Goal: Task Accomplishment & Management: Complete application form

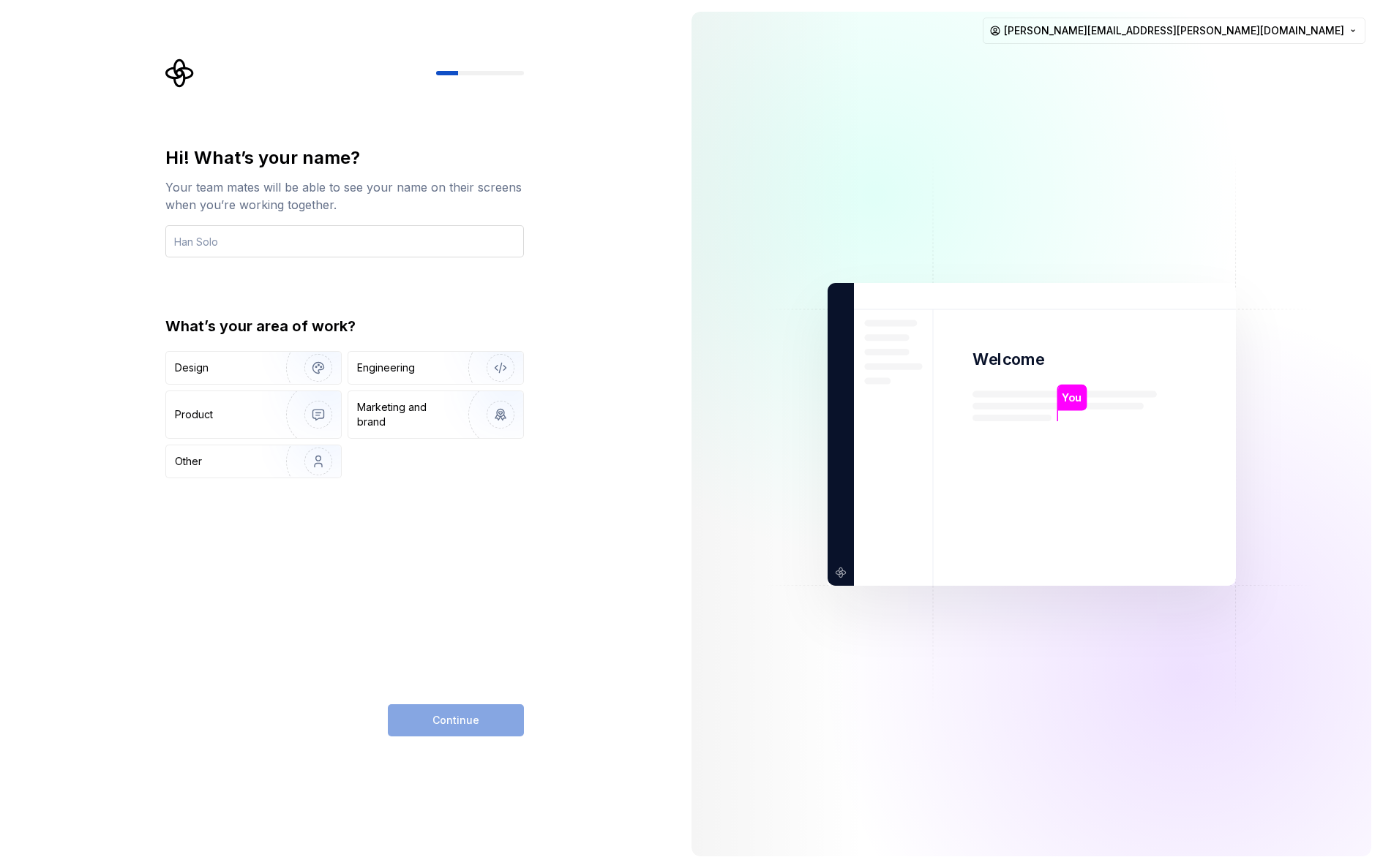
click at [300, 242] on input "text" at bounding box center [344, 242] width 358 height 32
type input "Fred Pinn"
click at [386, 367] on div "Engineering" at bounding box center [385, 367] width 58 height 14
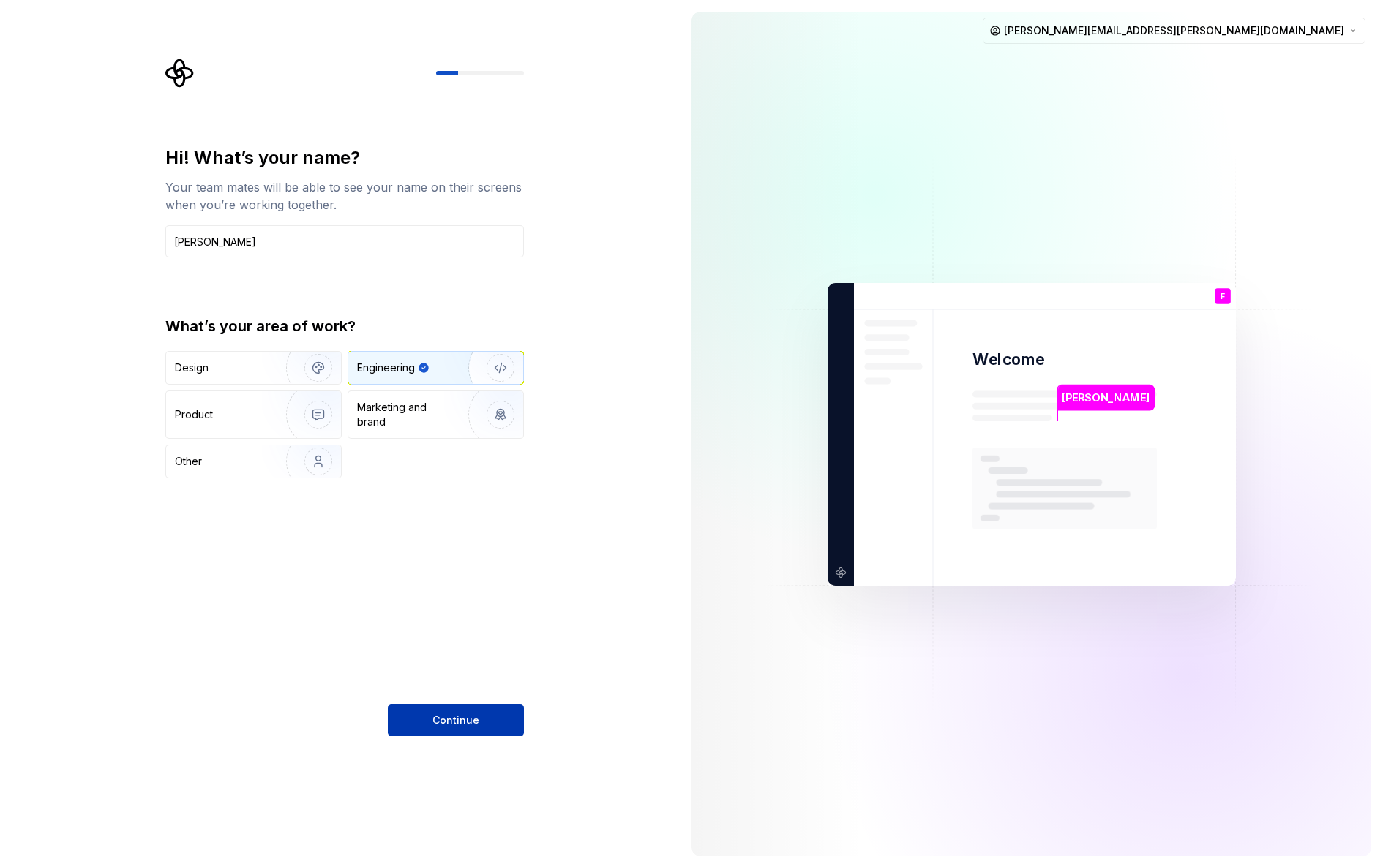
click at [450, 717] on span "Continue" at bounding box center [456, 720] width 47 height 14
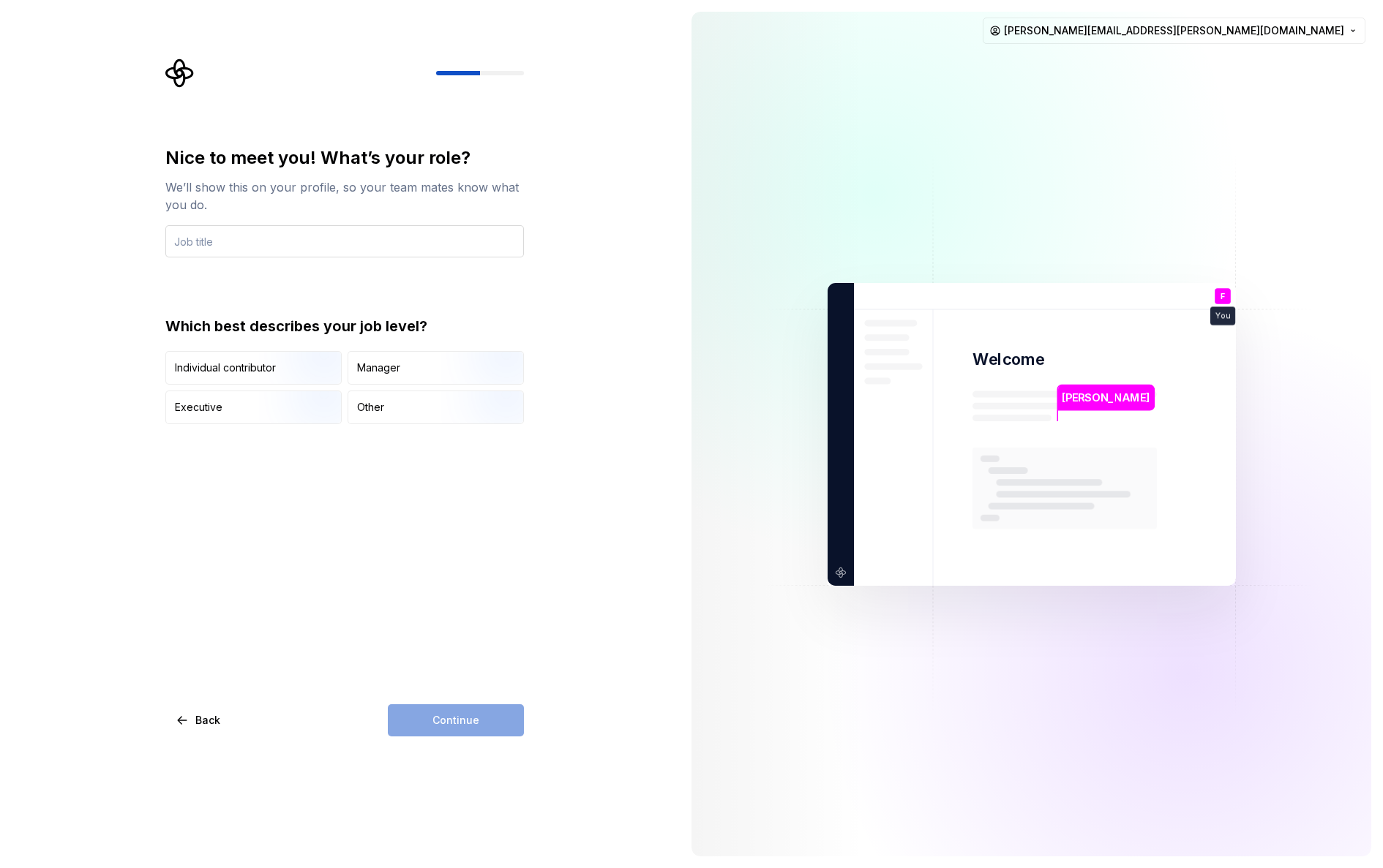
click at [271, 234] on input "text" at bounding box center [344, 242] width 358 height 32
type input "S"
type input "Principle Member of Staff"
click at [487, 716] on div "Continue" at bounding box center [456, 720] width 136 height 32
click at [244, 371] on div "Individual contributor" at bounding box center [225, 367] width 101 height 14
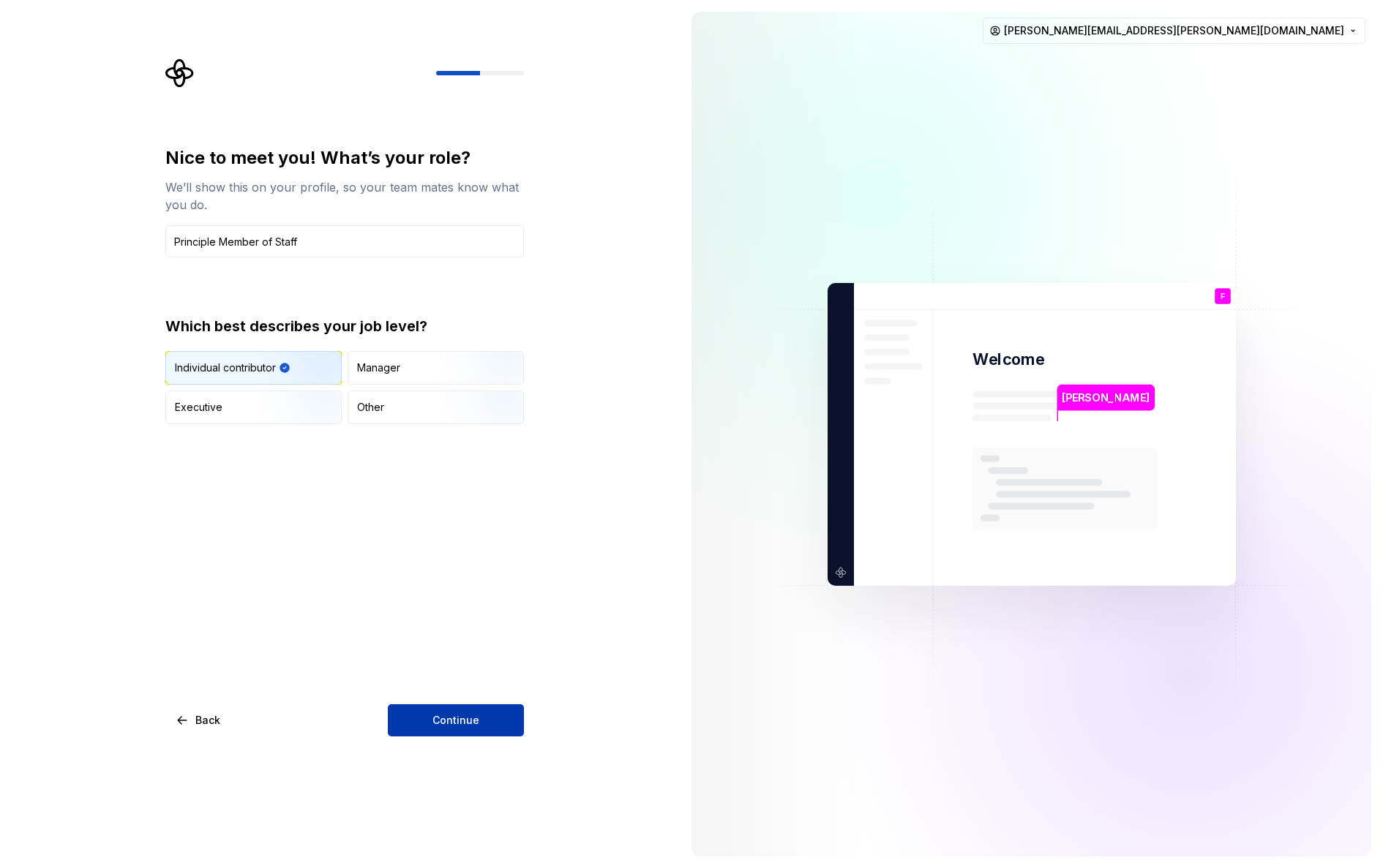
click at [463, 720] on span "Continue" at bounding box center [456, 720] width 47 height 14
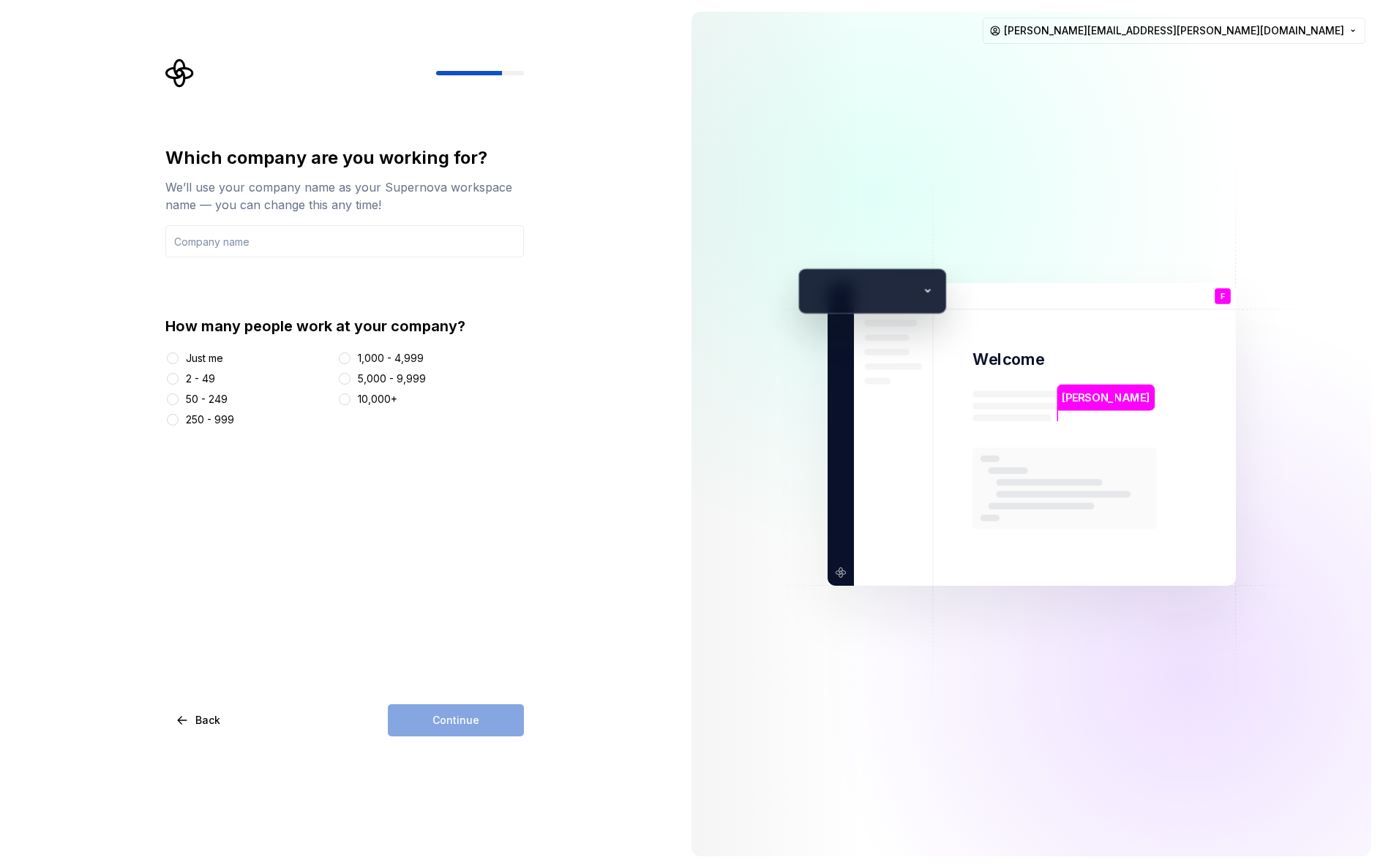
click at [185, 381] on div "2 - 49" at bounding box center [248, 379] width 167 height 14
click at [171, 379] on button "2 - 49" at bounding box center [172, 378] width 12 height 12
click at [503, 725] on div "Continue" at bounding box center [456, 720] width 136 height 32
click at [473, 507] on div "Which company are you working for? We’ll use your company name as your Supernov…" at bounding box center [344, 441] width 358 height 590
click at [238, 242] on input "text" at bounding box center [344, 242] width 358 height 32
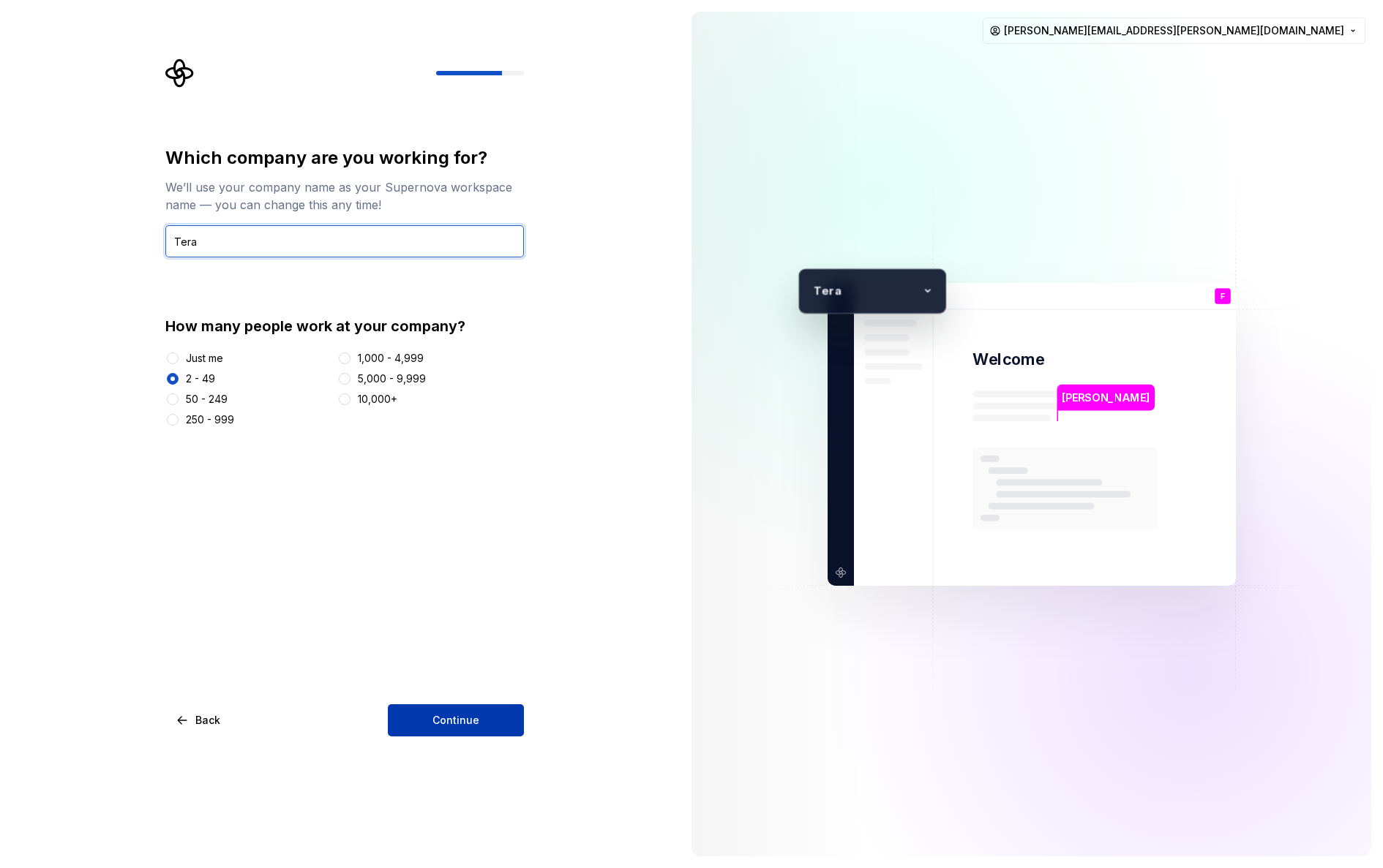
type input "Tera"
click at [474, 724] on span "Continue" at bounding box center [456, 720] width 47 height 14
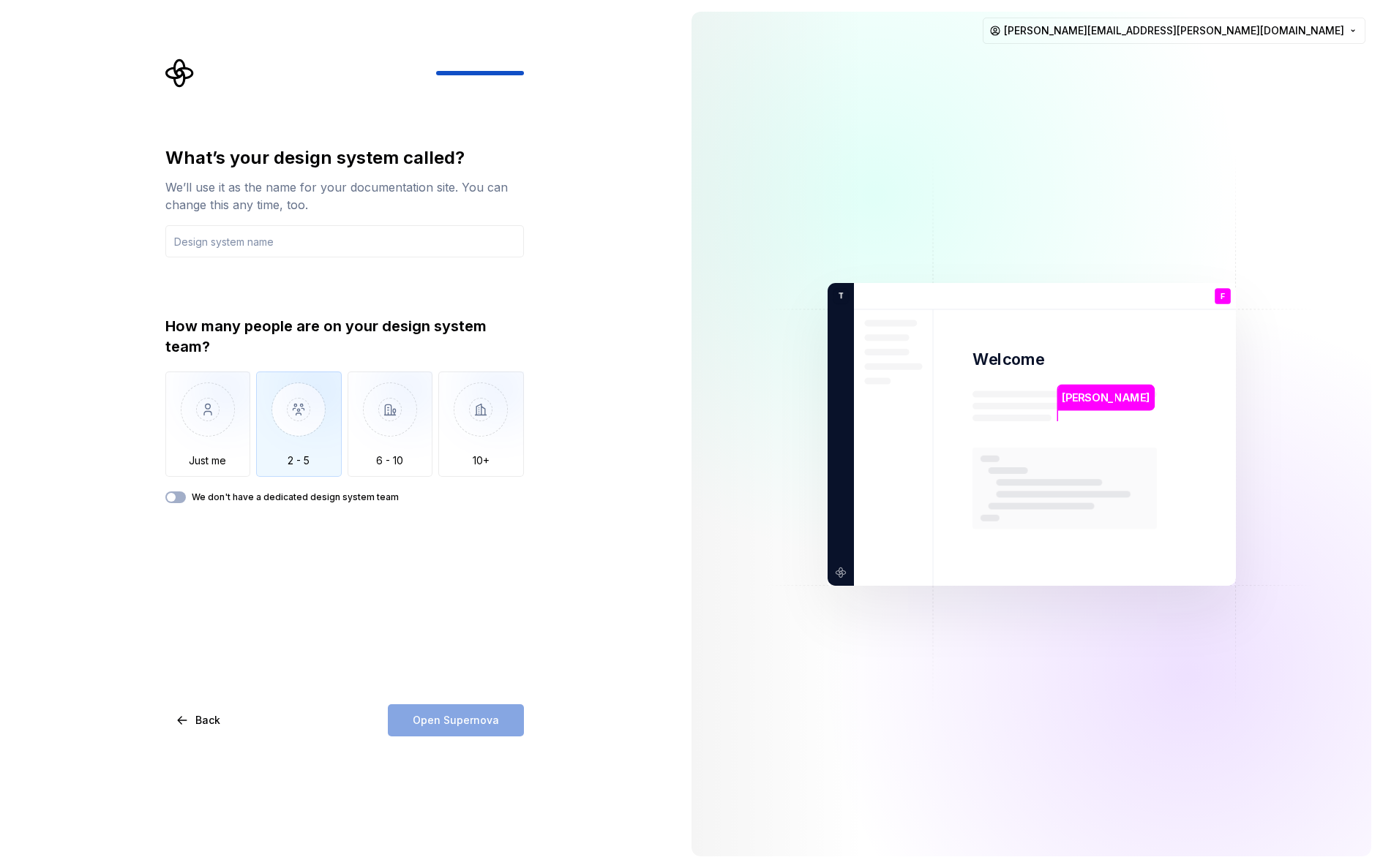
click at [284, 460] on img "button" at bounding box center [299, 421] width 86 height 98
click at [450, 721] on div "Open Supernova" at bounding box center [456, 720] width 136 height 32
click at [230, 246] on input "text" at bounding box center [344, 242] width 358 height 32
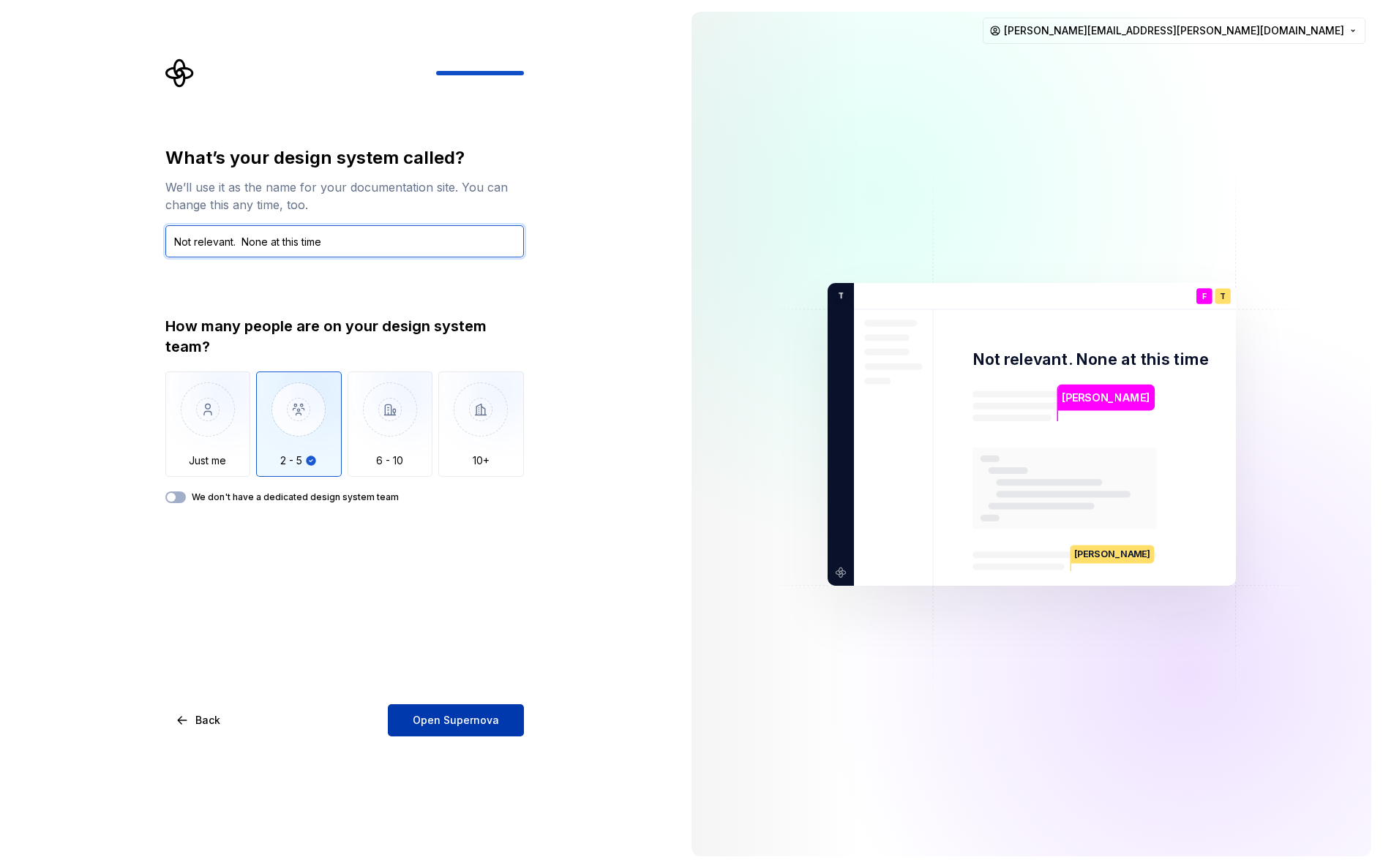
type input "Not relevant. None at this time"
click at [495, 727] on span "Open Supernova" at bounding box center [456, 720] width 86 height 14
click at [184, 487] on div "How many people are on your design system team? Just me 2 - 5 6 - 10 10+ We don…" at bounding box center [344, 409] width 358 height 187
click at [182, 496] on button "We don't have a dedicated design system team" at bounding box center [175, 496] width 21 height 12
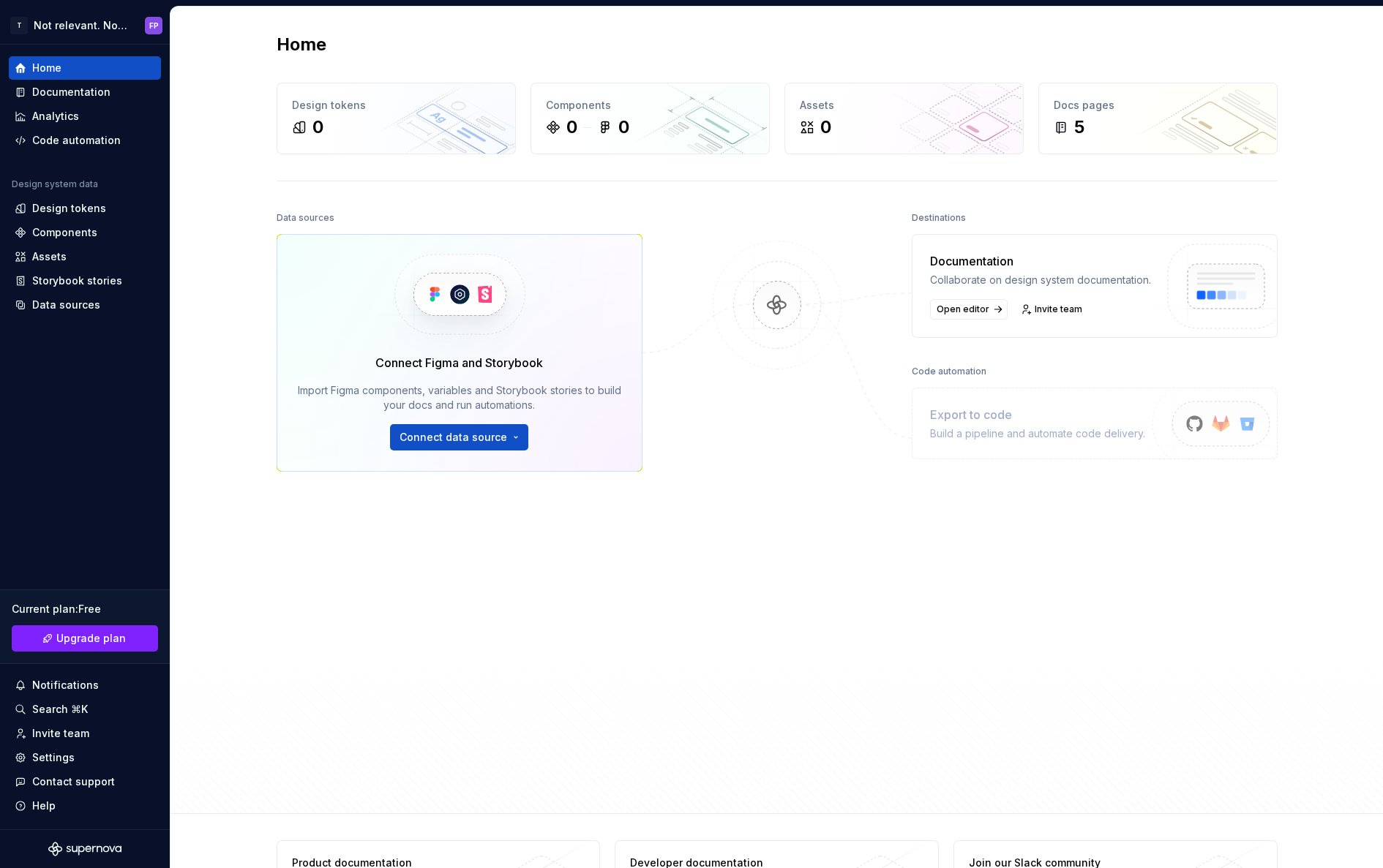
scroll to position [3, 0]
click at [693, 381] on div "Data sources Connect Figma and Storybook Import Figma components, variables and…" at bounding box center [777, 497] width 1000 height 579
click at [988, 423] on div "Export to code" at bounding box center [1037, 414] width 215 height 18
click at [1079, 441] on div "Build a pipeline and automate code delivery." at bounding box center [1037, 433] width 215 height 14
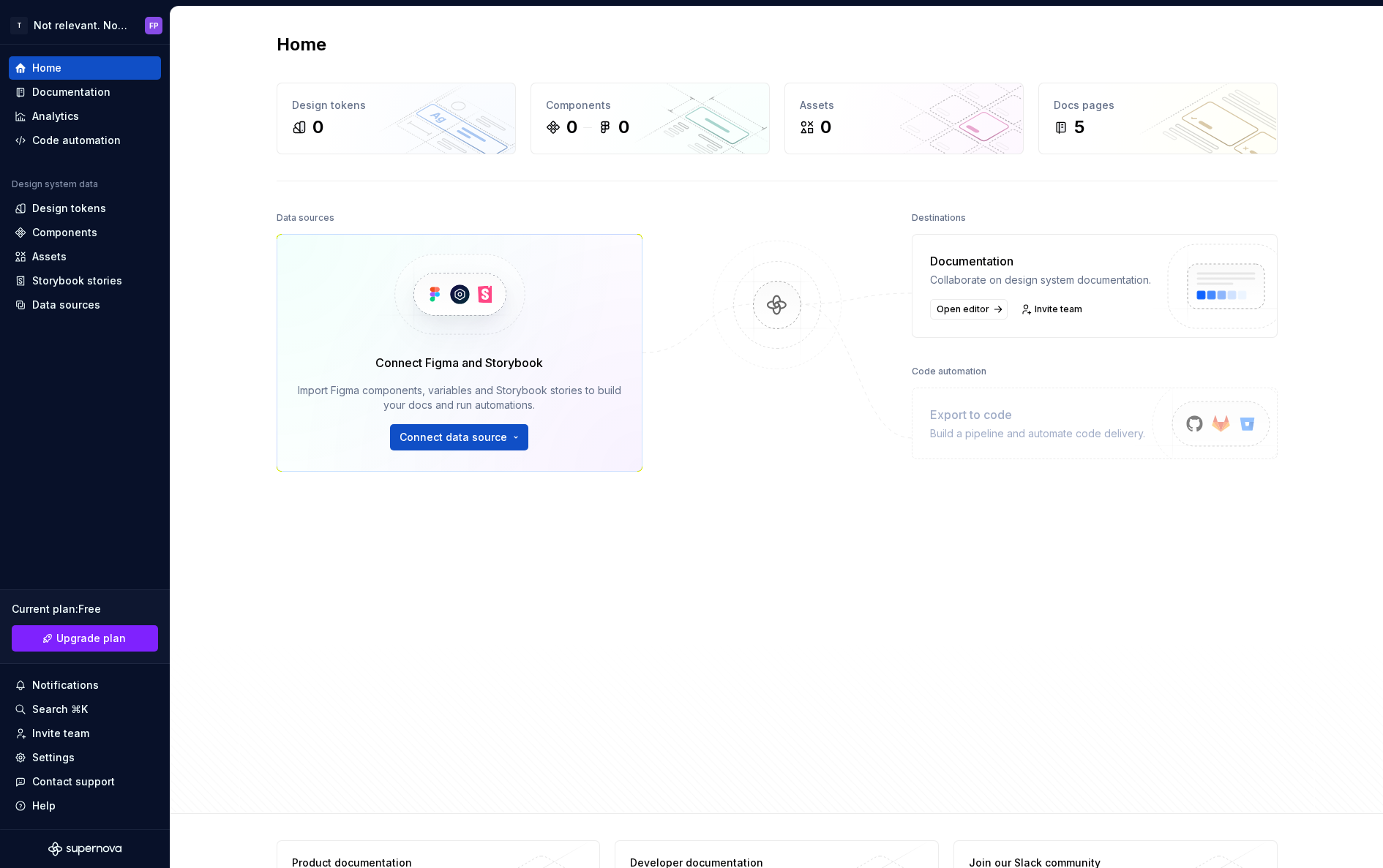
click at [956, 381] on div "Code automation" at bounding box center [949, 371] width 75 height 20
click at [769, 305] on img at bounding box center [777, 320] width 142 height 159
click at [70, 209] on div "Design tokens" at bounding box center [69, 209] width 74 height 14
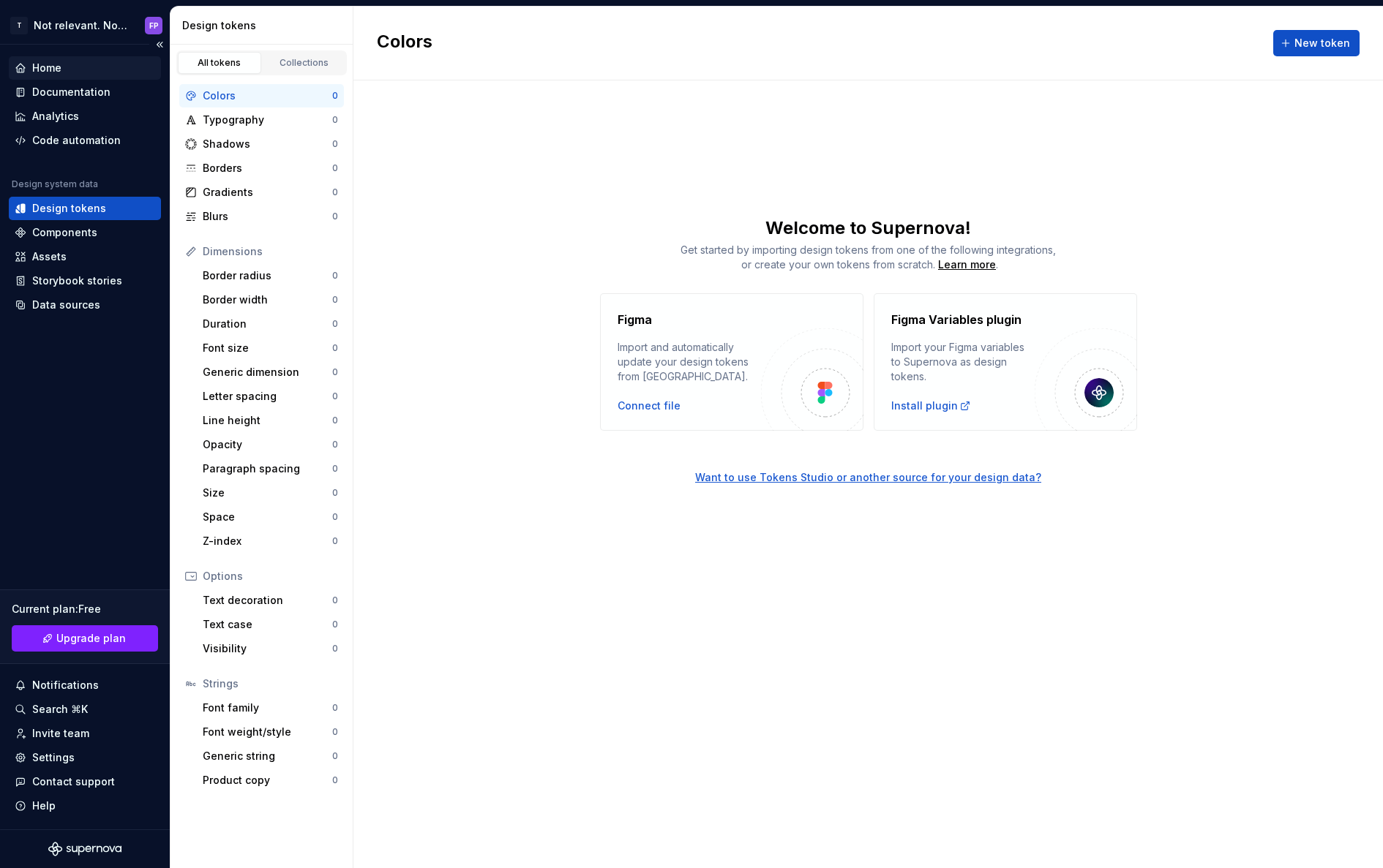
click at [35, 67] on div "Home" at bounding box center [46, 68] width 29 height 14
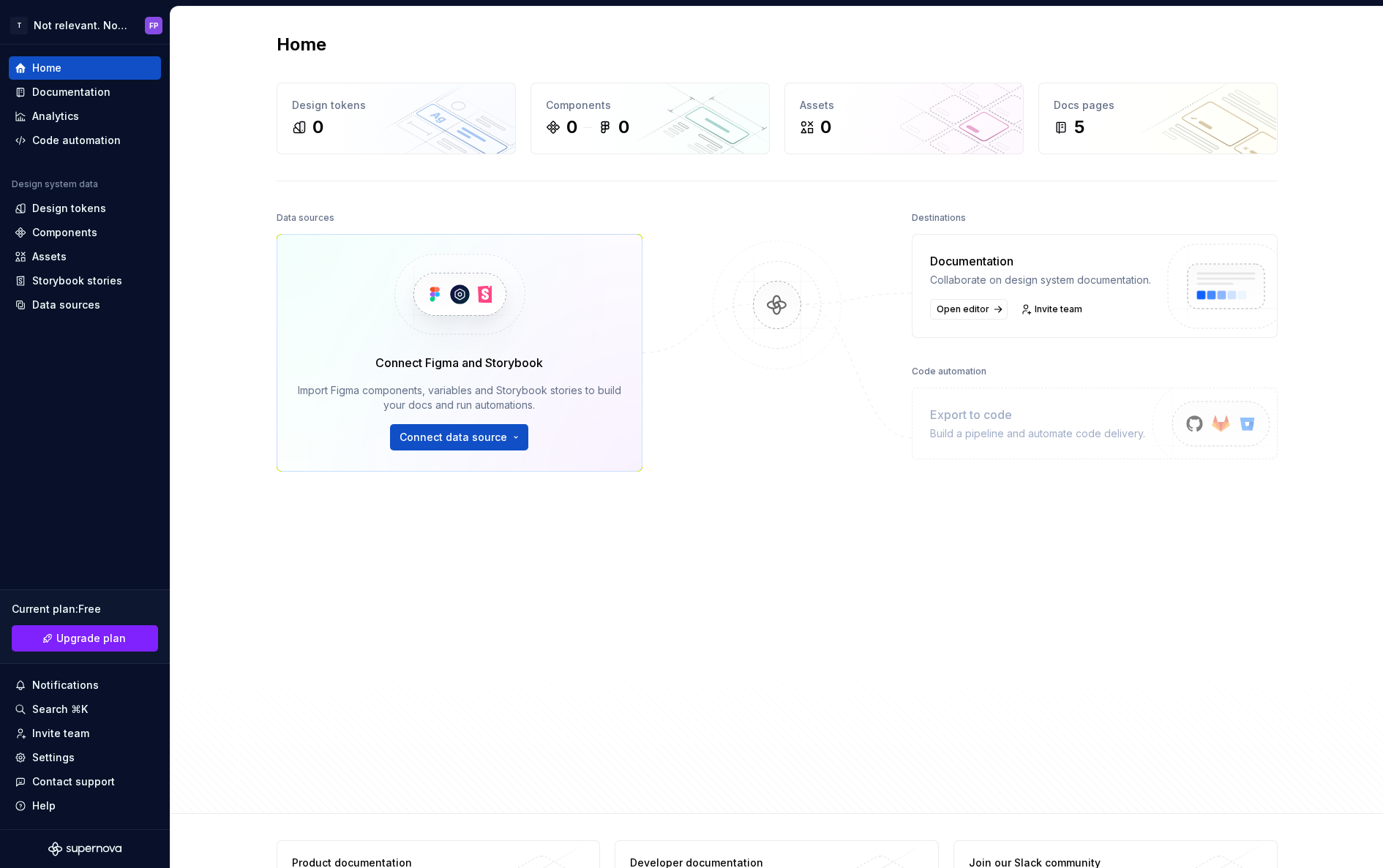
click at [1016, 441] on div "Build a pipeline and automate code delivery." at bounding box center [1037, 433] width 215 height 14
click at [949, 381] on div "Code automation" at bounding box center [949, 371] width 75 height 20
drag, startPoint x: 948, startPoint y: 389, endPoint x: 770, endPoint y: 287, distance: 205.2
click at [949, 381] on div "Code automation" at bounding box center [949, 371] width 75 height 20
click at [769, 320] on img at bounding box center [777, 320] width 142 height 159
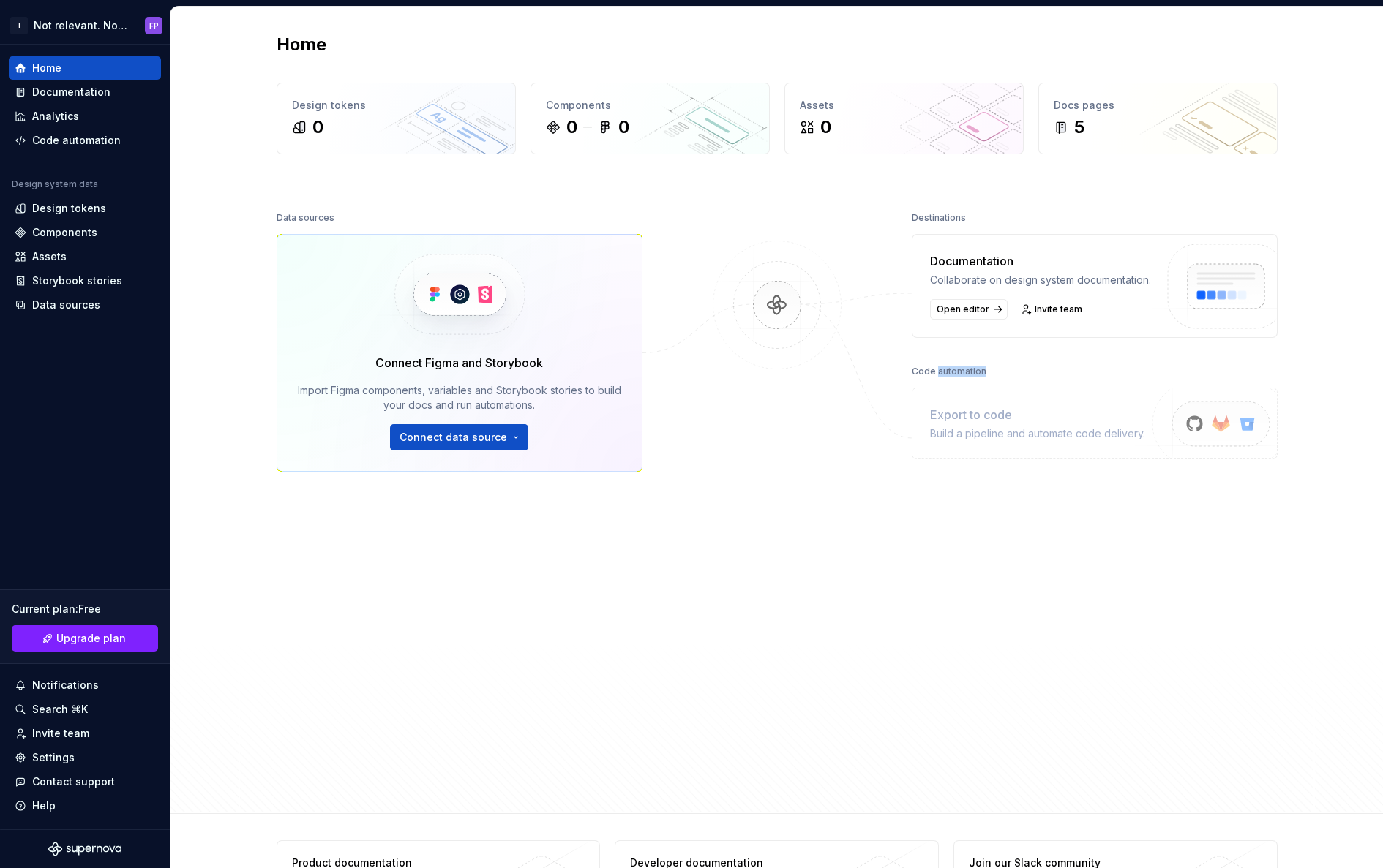
click at [769, 319] on img at bounding box center [777, 320] width 142 height 159
click at [959, 562] on div "Destinations Documentation Collaborate on design system documentation. Open edi…" at bounding box center [1094, 468] width 366 height 520
